Goal: Information Seeking & Learning: Learn about a topic

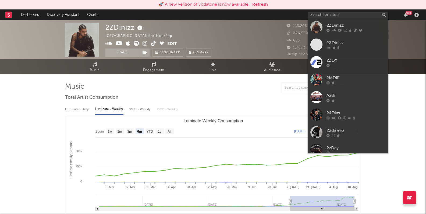
select select "6m"
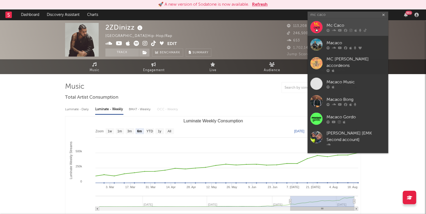
type input "mc caco"
click at [332, 25] on div "Mc Caco" at bounding box center [356, 25] width 59 height 6
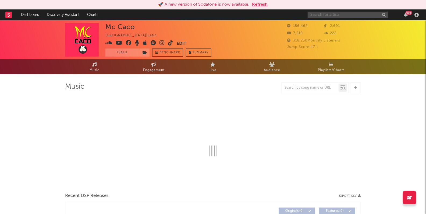
click at [320, 15] on input "text" at bounding box center [348, 15] width 81 height 7
type input "mc kako"
select select "6m"
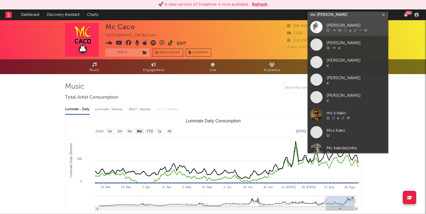
type input "mc kako"
click at [332, 23] on div "Mc Kako" at bounding box center [356, 25] width 59 height 6
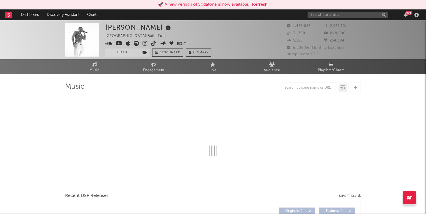
select select "6m"
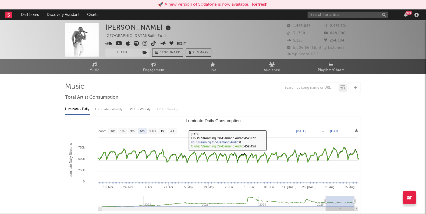
click at [107, 111] on div "Luminate - Weekly" at bounding box center [109, 109] width 28 height 9
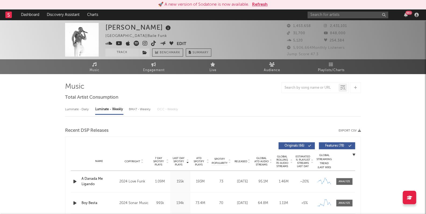
select select "6m"
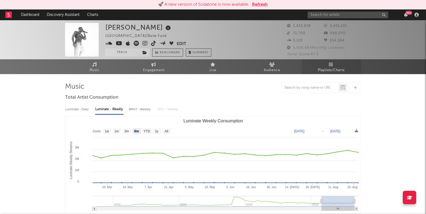
click at [331, 66] on icon at bounding box center [331, 64] width 5 height 4
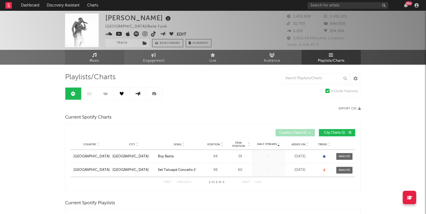
click at [93, 59] on span "Music" at bounding box center [95, 61] width 10 height 6
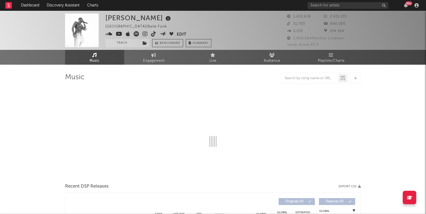
select select "6m"
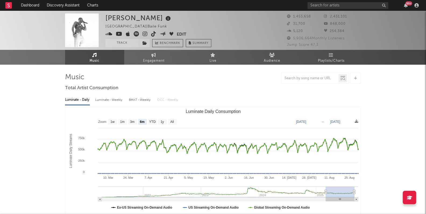
click at [110, 100] on div "Luminate - Weekly" at bounding box center [109, 99] width 28 height 9
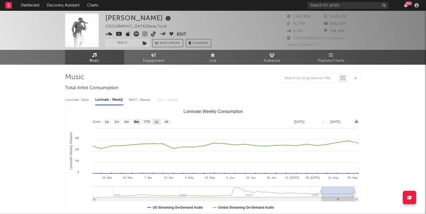
click at [157, 122] on text "1y" at bounding box center [156, 122] width 3 height 4
select select "1y"
type input "2024-08-28"
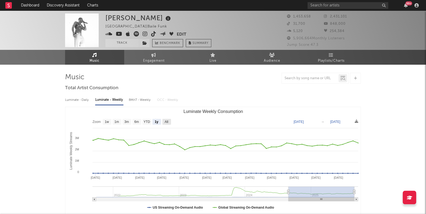
click at [167, 122] on text "All" at bounding box center [166, 122] width 3 height 4
select select "All"
type input "2021-09-30"
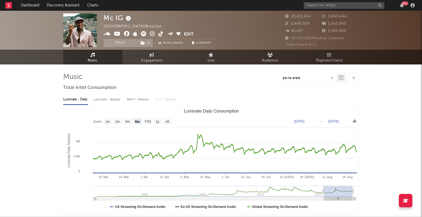
select select "6m"
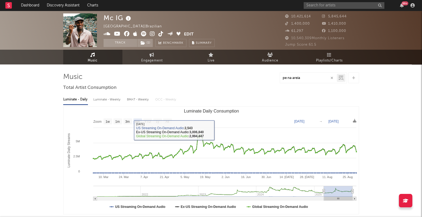
click at [108, 103] on div "Luminate - Weekly" at bounding box center [107, 99] width 28 height 9
select select "6m"
